Goal: Information Seeking & Learning: Learn about a topic

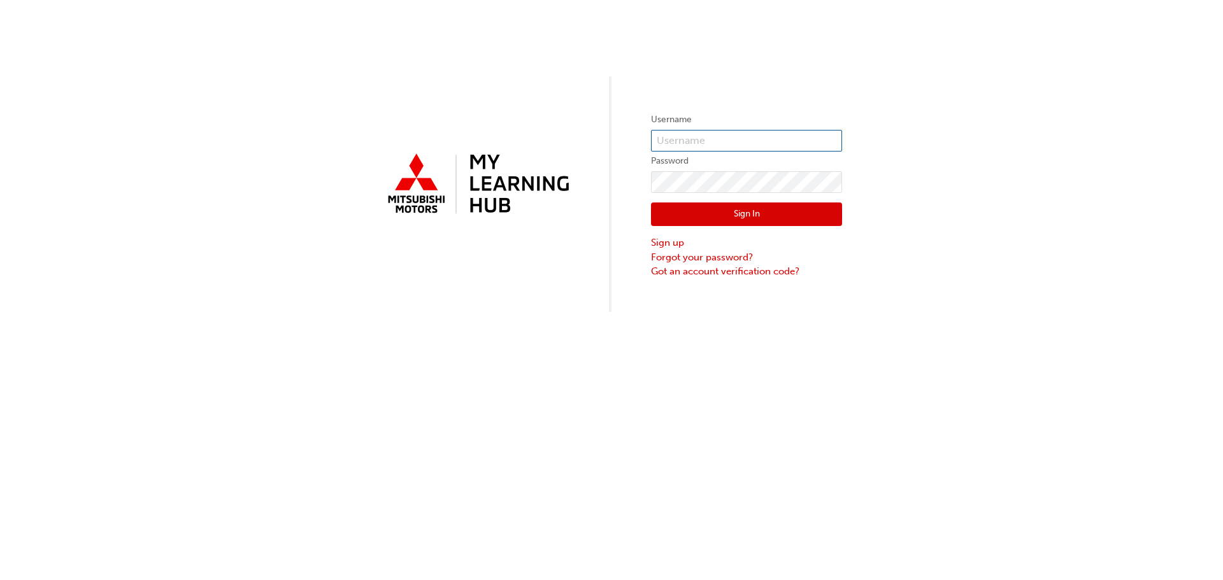
type input "[PERSON_NAME][EMAIL_ADDRESS][DOMAIN_NAME]"
click at [678, 218] on button "Sign In" at bounding box center [746, 215] width 191 height 24
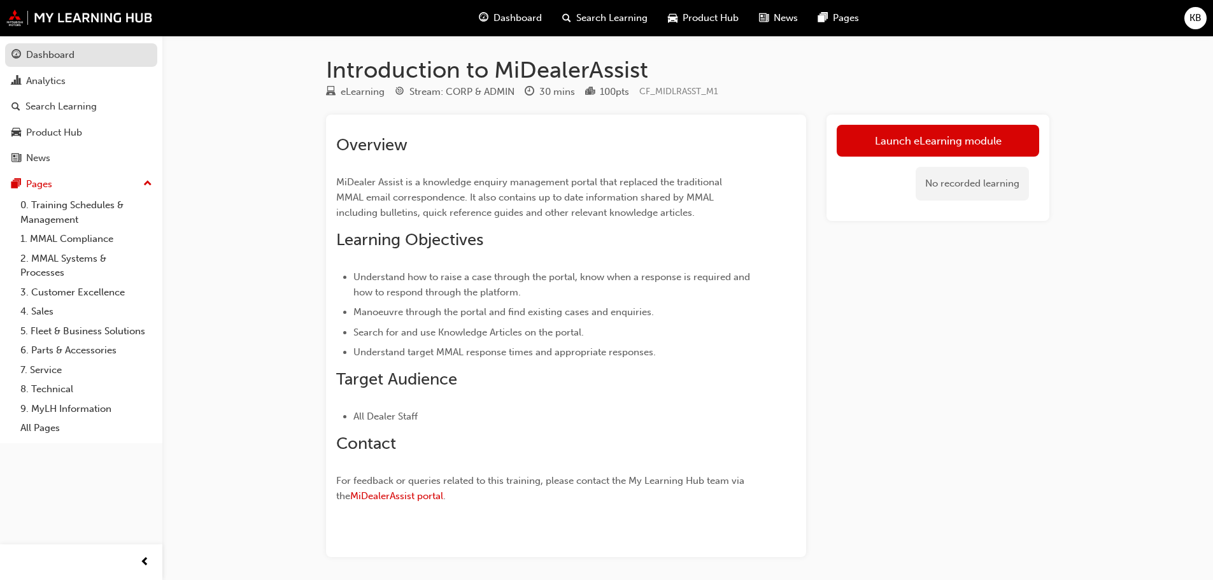
click at [80, 62] on div "Dashboard" at bounding box center [80, 55] width 139 height 16
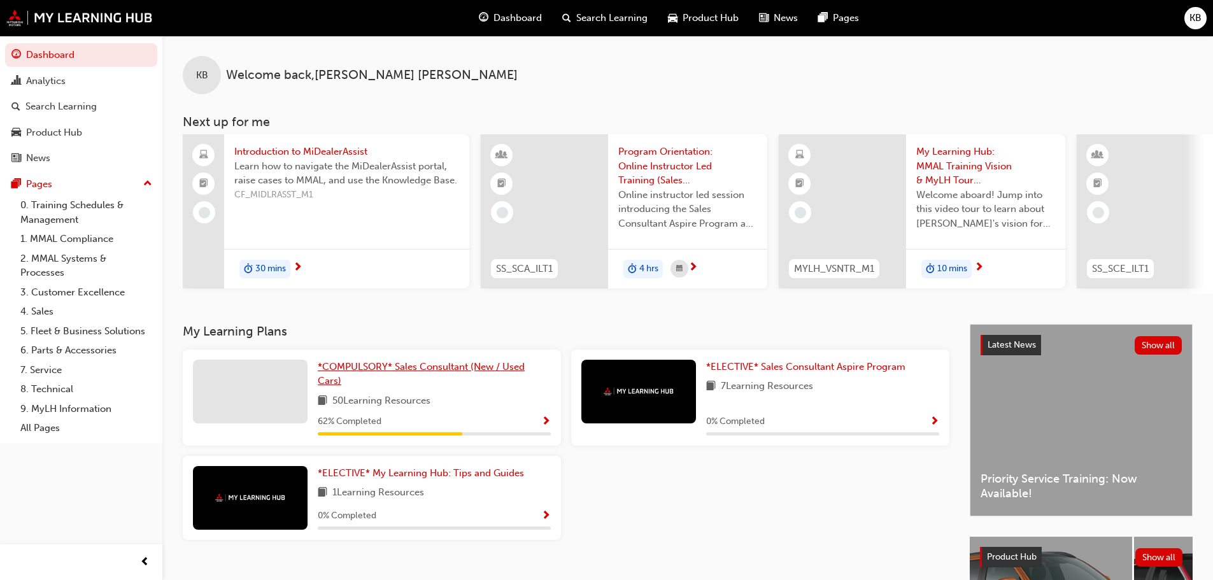
click at [418, 370] on span "*COMPULSORY* Sales Consultant (New / Used Cars)" at bounding box center [421, 374] width 207 height 26
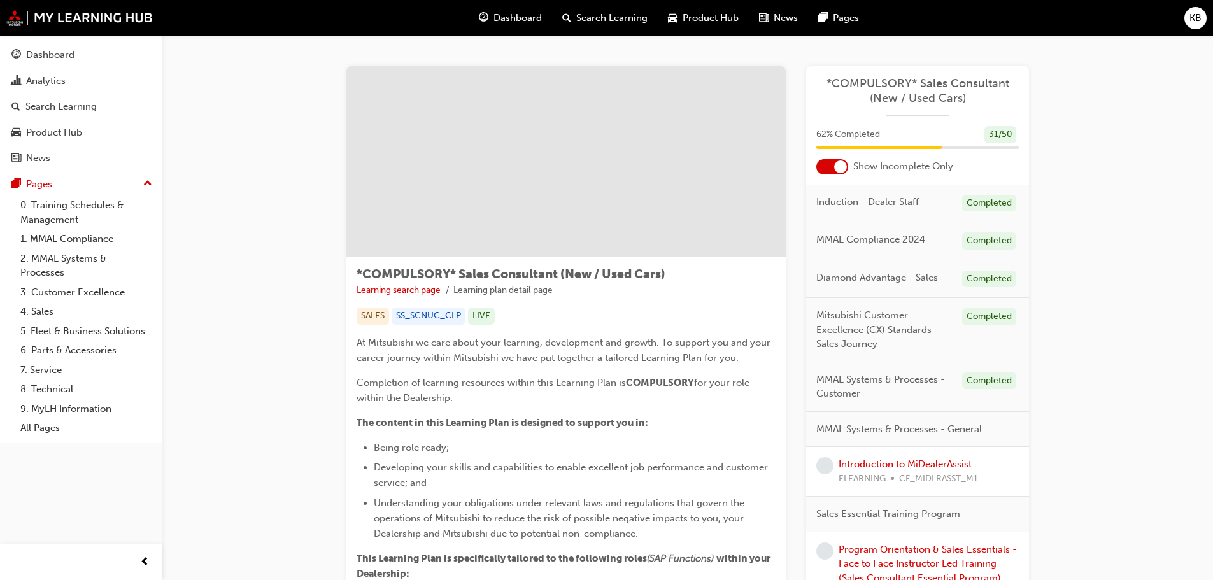
click at [841, 161] on div at bounding box center [840, 166] width 13 height 13
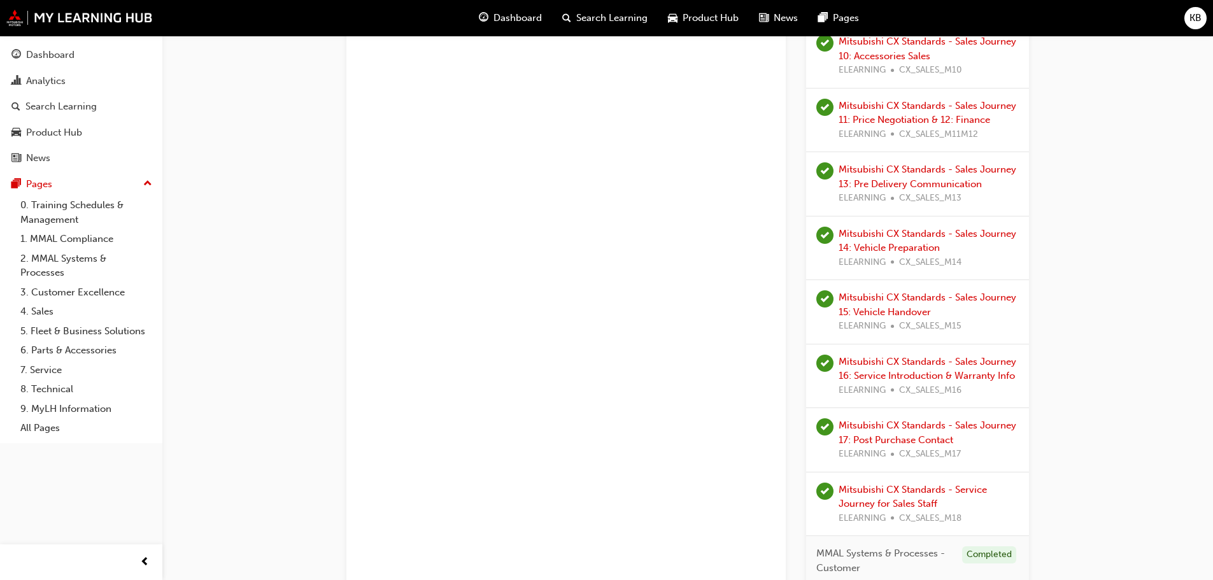
scroll to position [1337, 0]
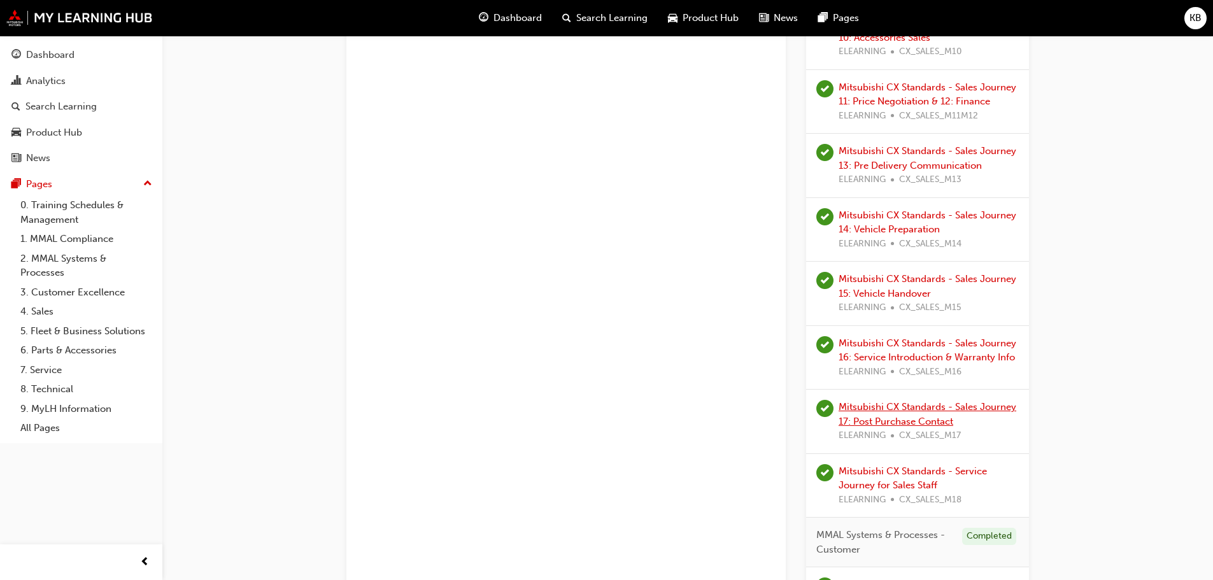
click at [879, 402] on link "Mitsubishi CX Standards - Sales Journey 17: Post Purchase Contact" at bounding box center [928, 414] width 178 height 26
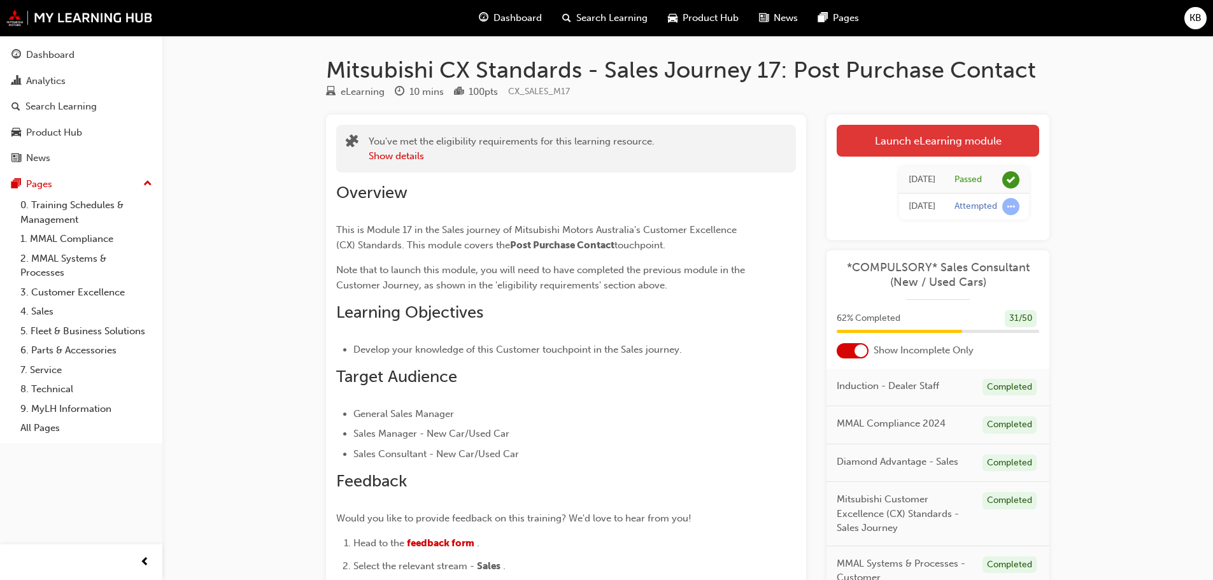
click at [865, 138] on link "Launch eLearning module" at bounding box center [938, 141] width 203 height 32
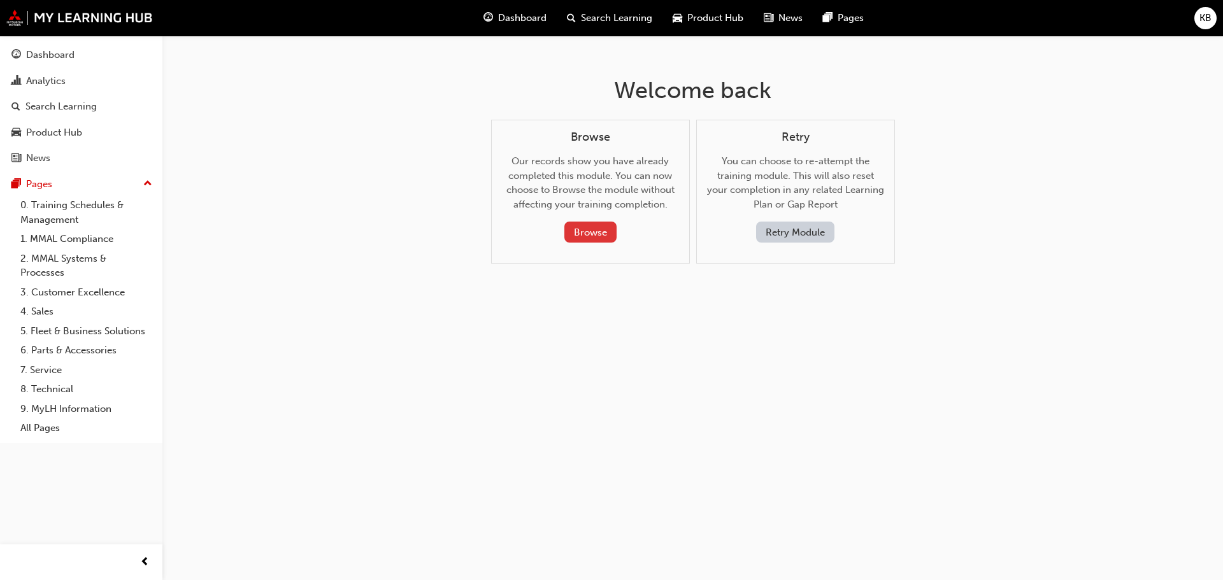
click at [607, 227] on button "Browse" at bounding box center [590, 232] width 52 height 21
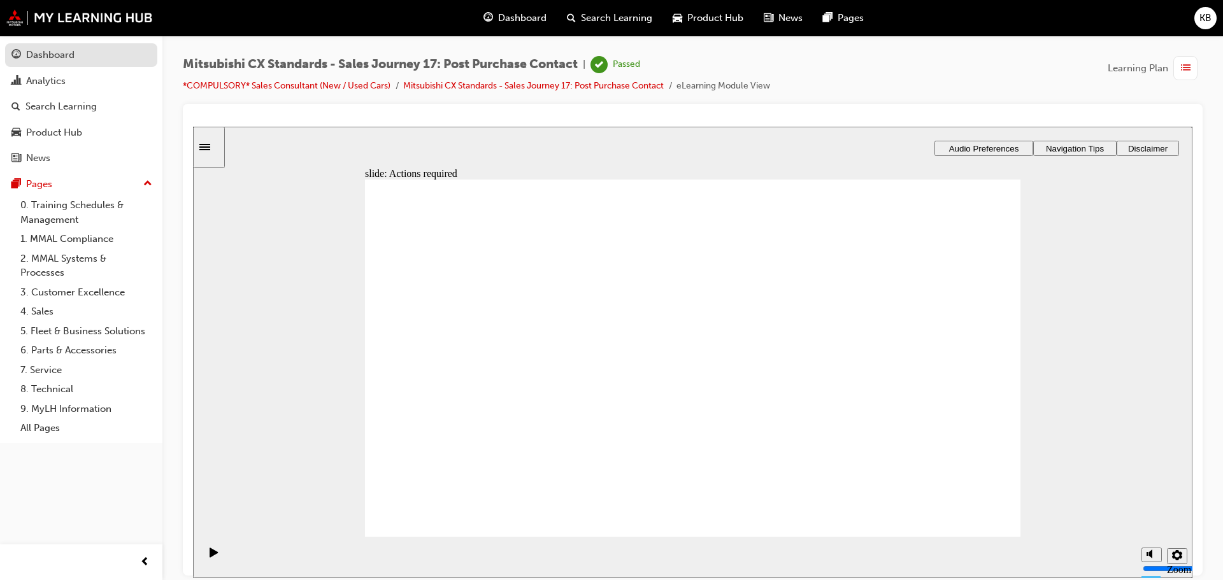
click at [69, 55] on div "Dashboard" at bounding box center [50, 55] width 48 height 15
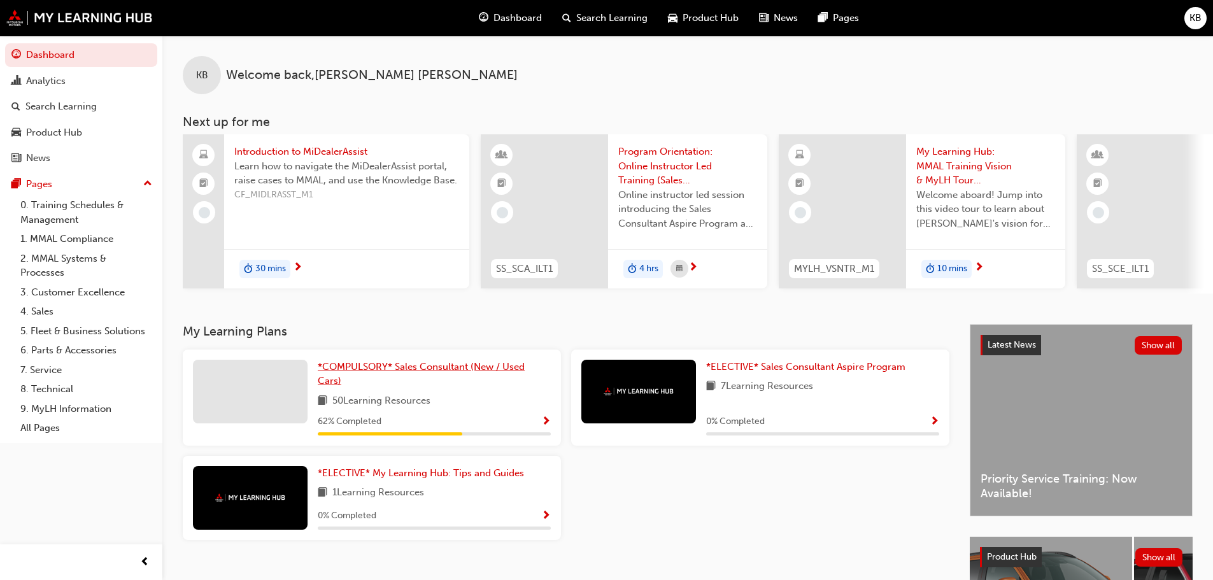
click at [387, 378] on link "*COMPULSORY* Sales Consultant (New / Used Cars)" at bounding box center [434, 374] width 233 height 29
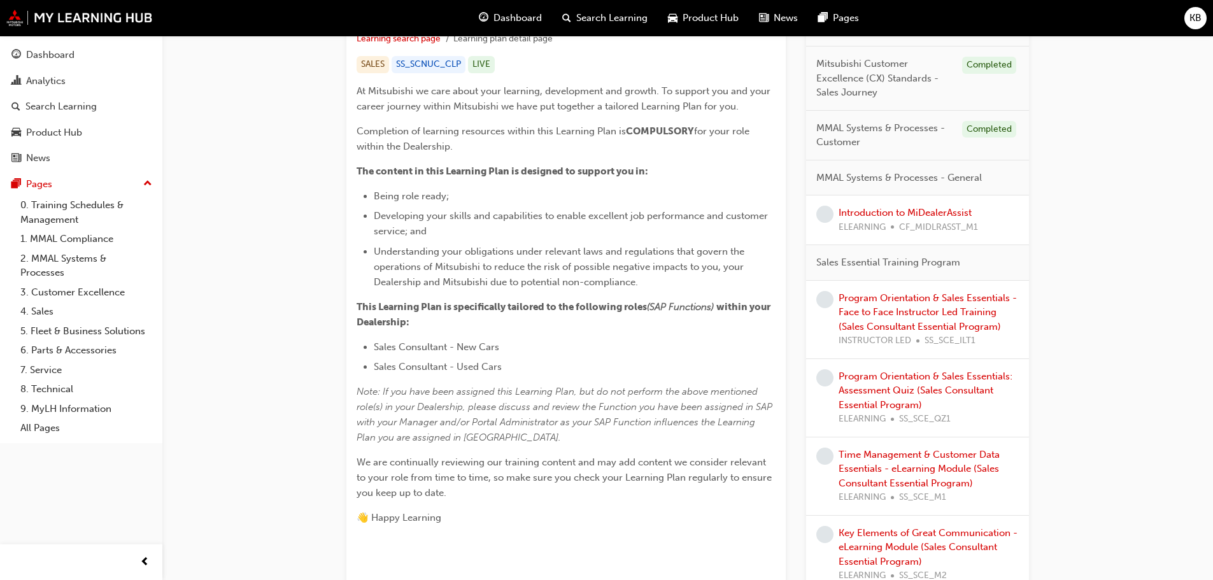
scroll to position [255, 0]
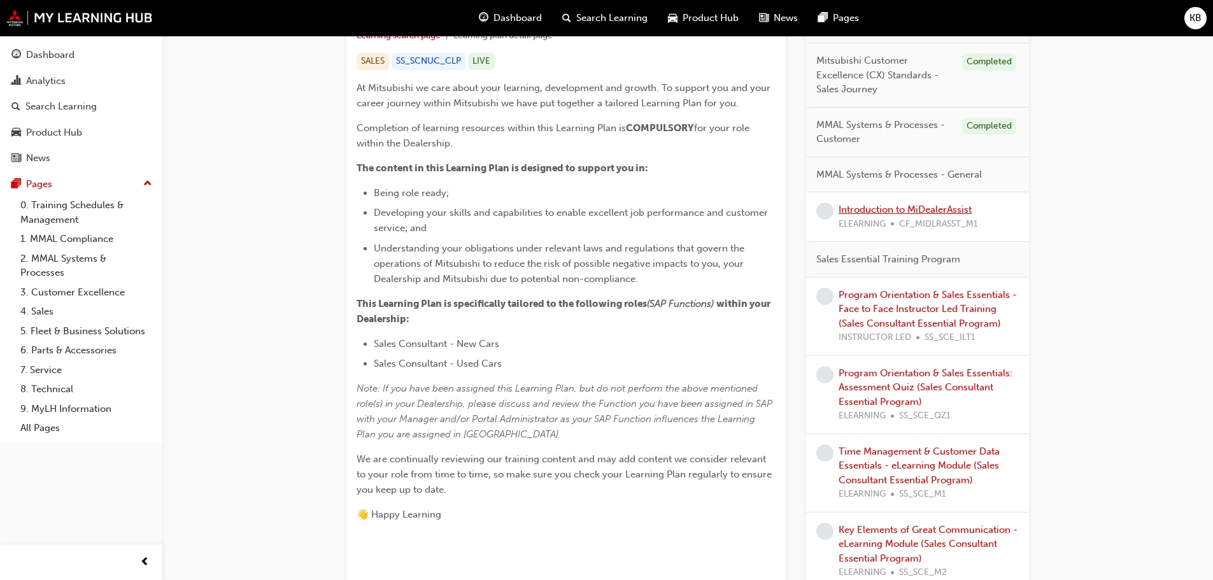
click at [899, 210] on link "Introduction to MiDealerAssist" at bounding box center [905, 209] width 133 height 11
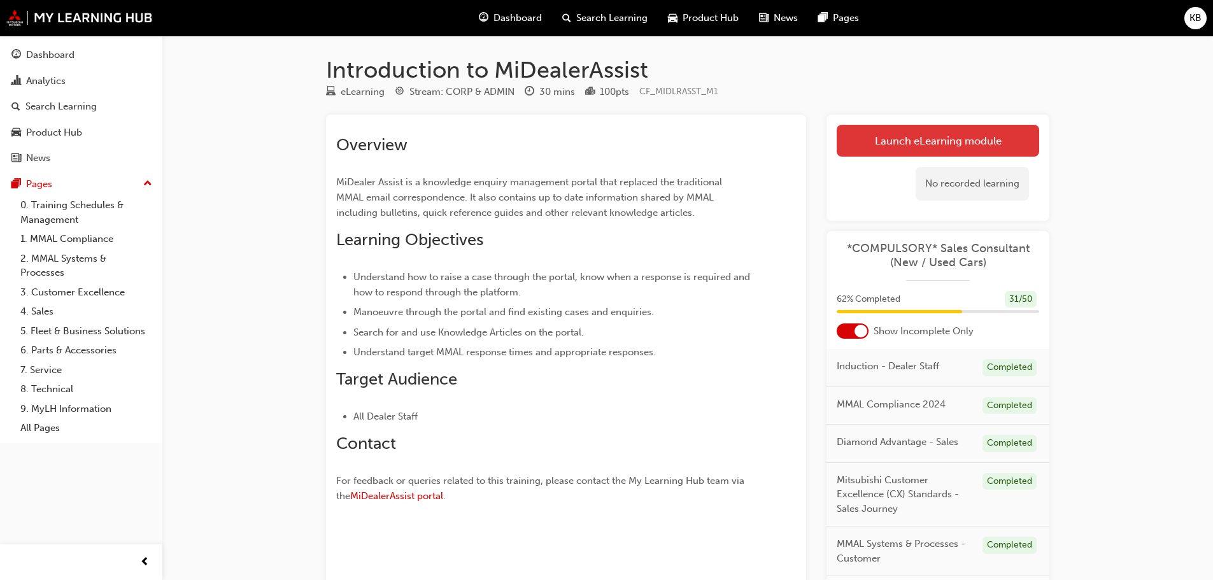
click at [911, 146] on link "Launch eLearning module" at bounding box center [938, 141] width 203 height 32
